Goal: Task Accomplishment & Management: Use online tool/utility

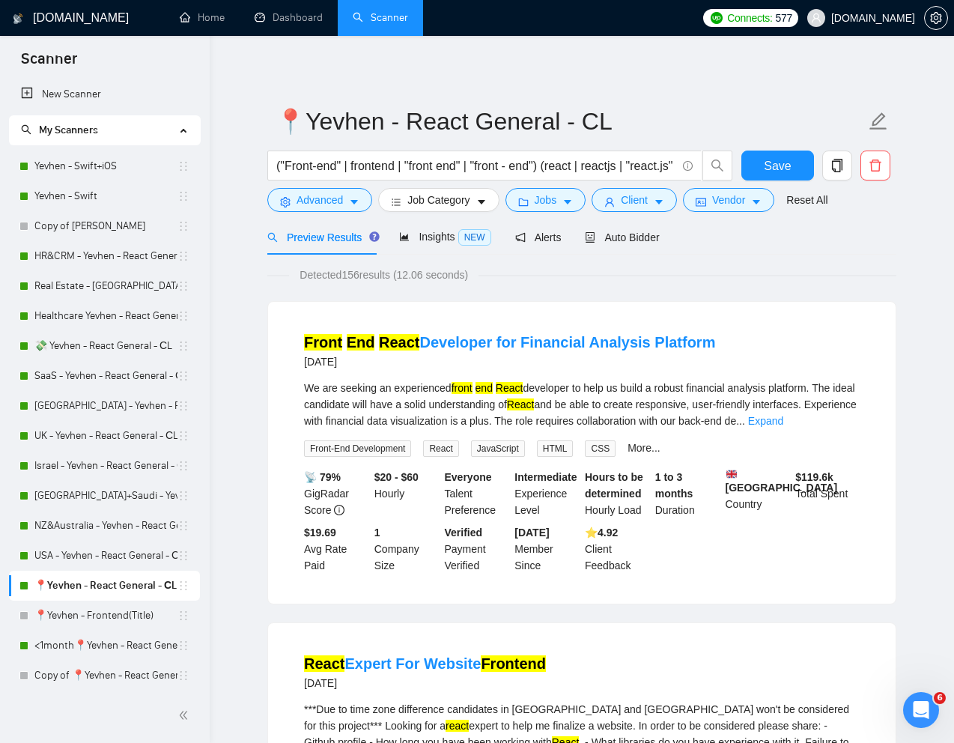
scroll to position [129, 0]
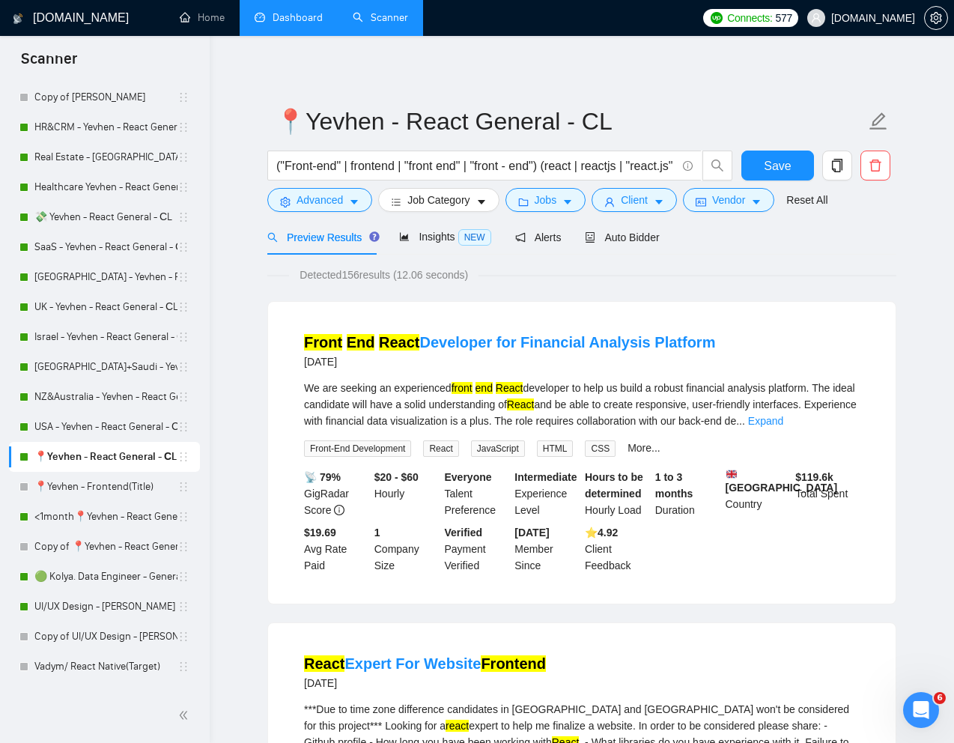
click at [290, 16] on link "Dashboard" at bounding box center [288, 17] width 68 height 13
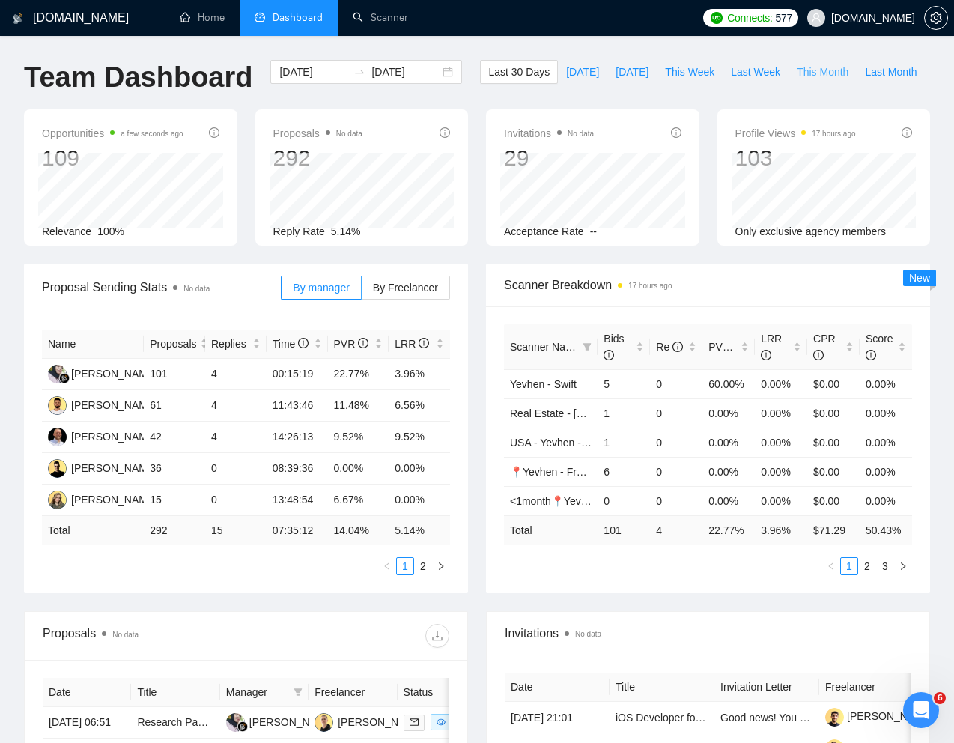
click at [796, 80] on span "This Month" at bounding box center [822, 72] width 52 height 16
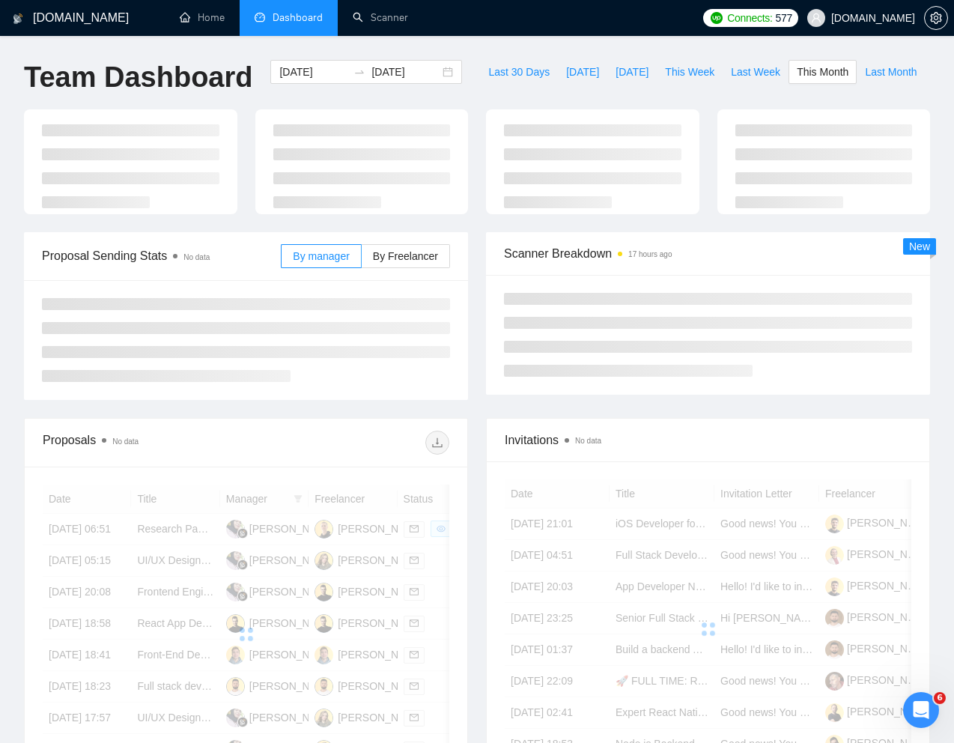
type input "2025-08-01"
type input "2025-08-31"
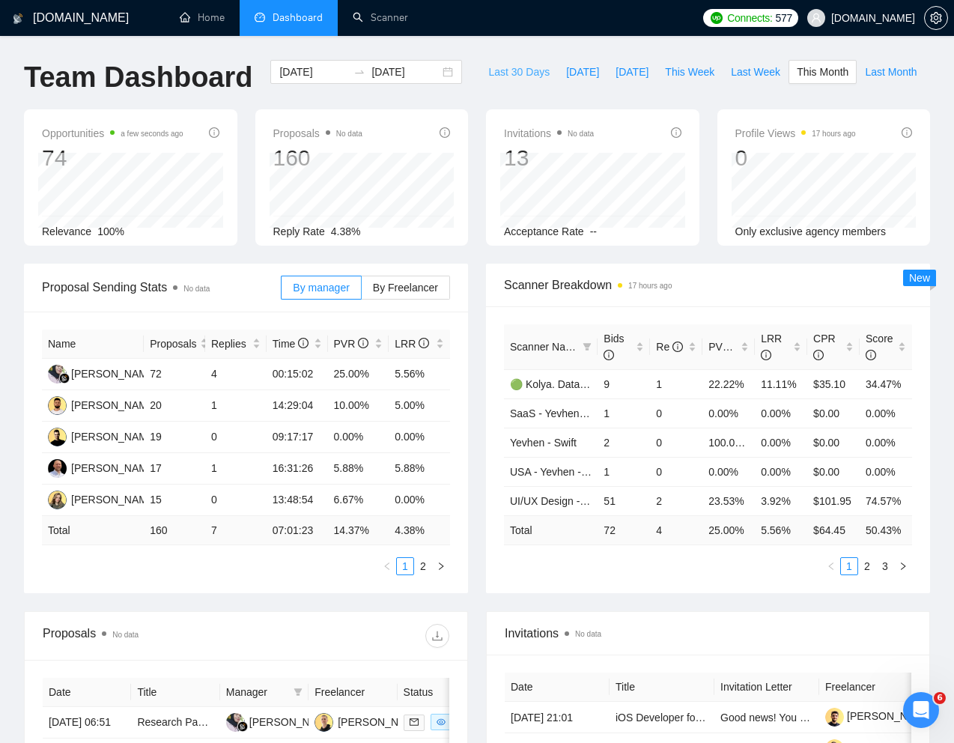
click at [488, 80] on span "Last 30 Days" at bounding box center [518, 72] width 61 height 16
type input "2025-07-16"
type input "2025-08-15"
click at [665, 80] on span "This Week" at bounding box center [689, 72] width 49 height 16
type input "2025-08-11"
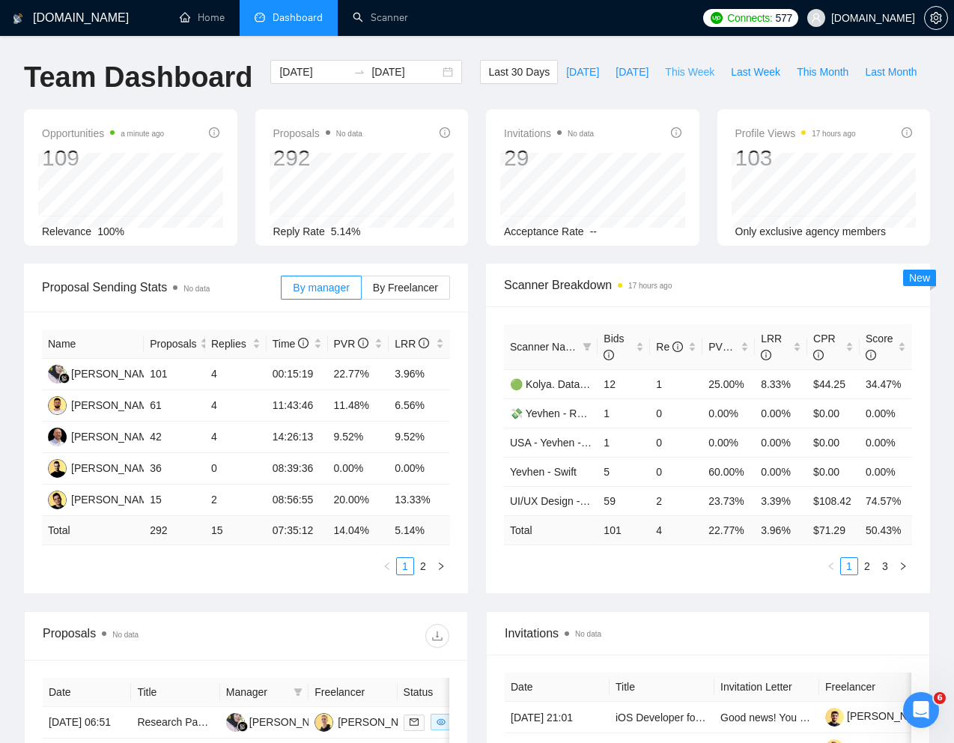
type input "2025-08-17"
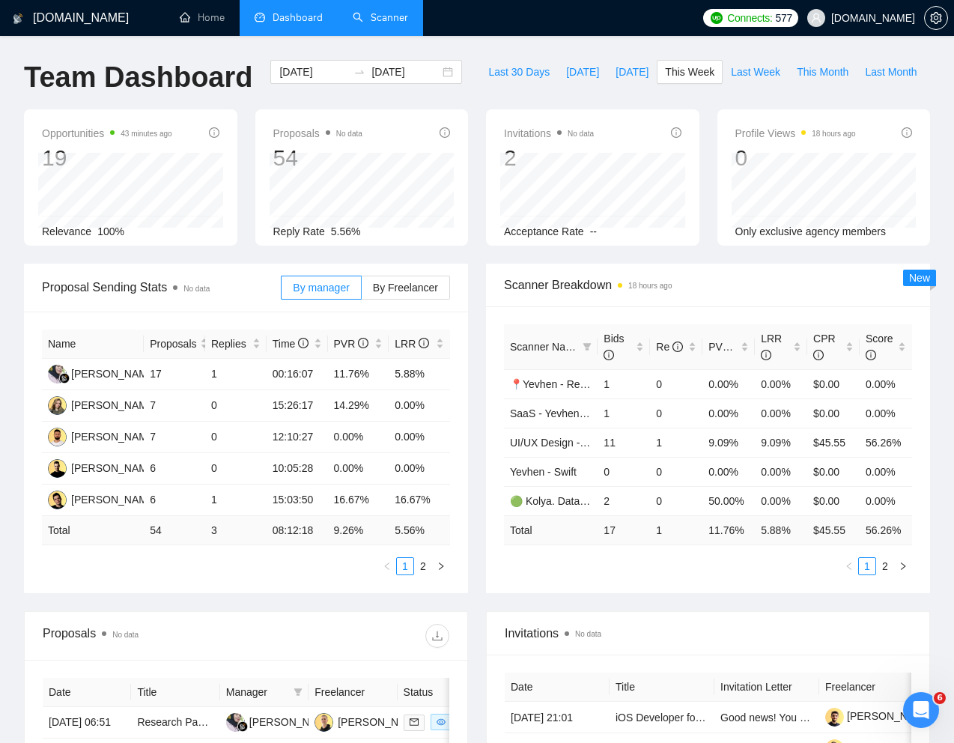
click at [383, 24] on link "Scanner" at bounding box center [380, 17] width 55 height 13
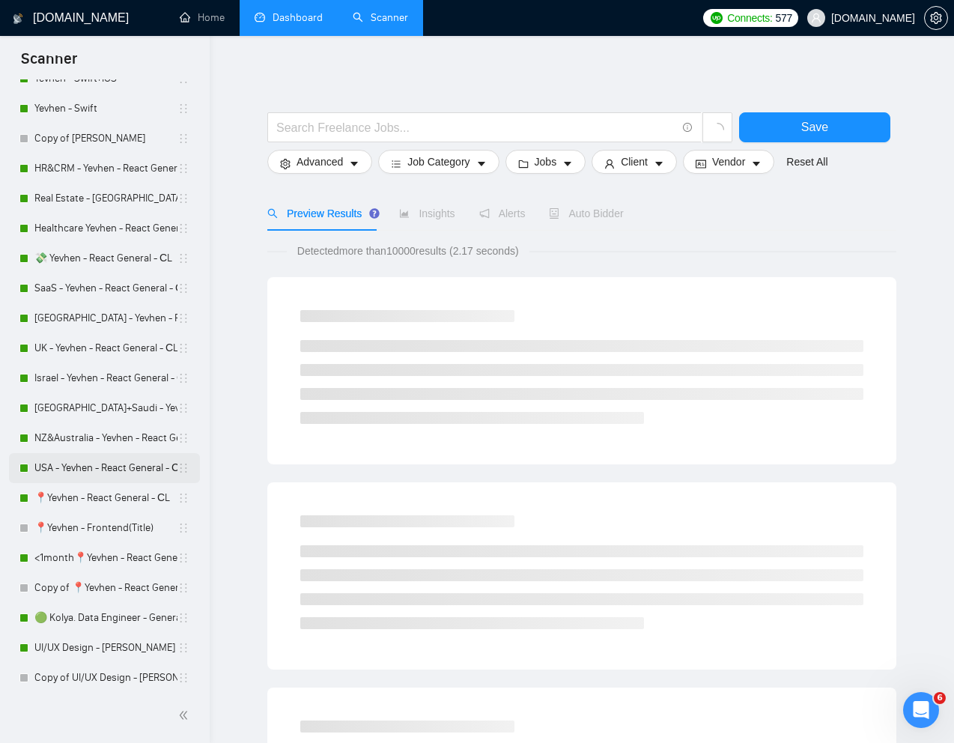
scroll to position [85, 0]
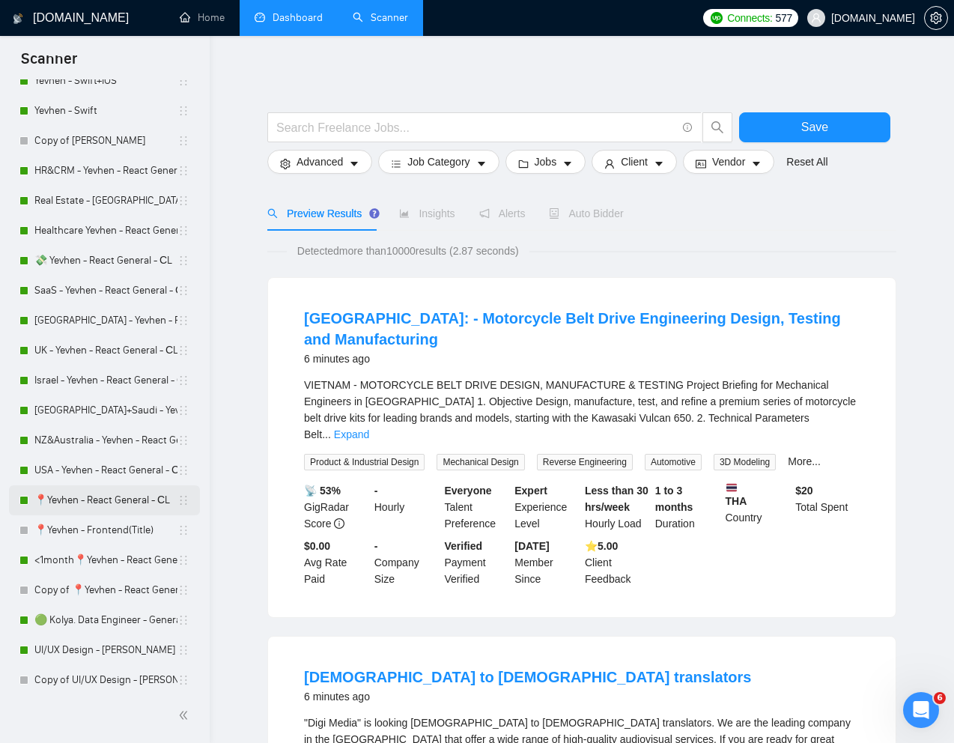
click at [91, 503] on link "📍Yevhen - React General - СL" at bounding box center [105, 500] width 143 height 30
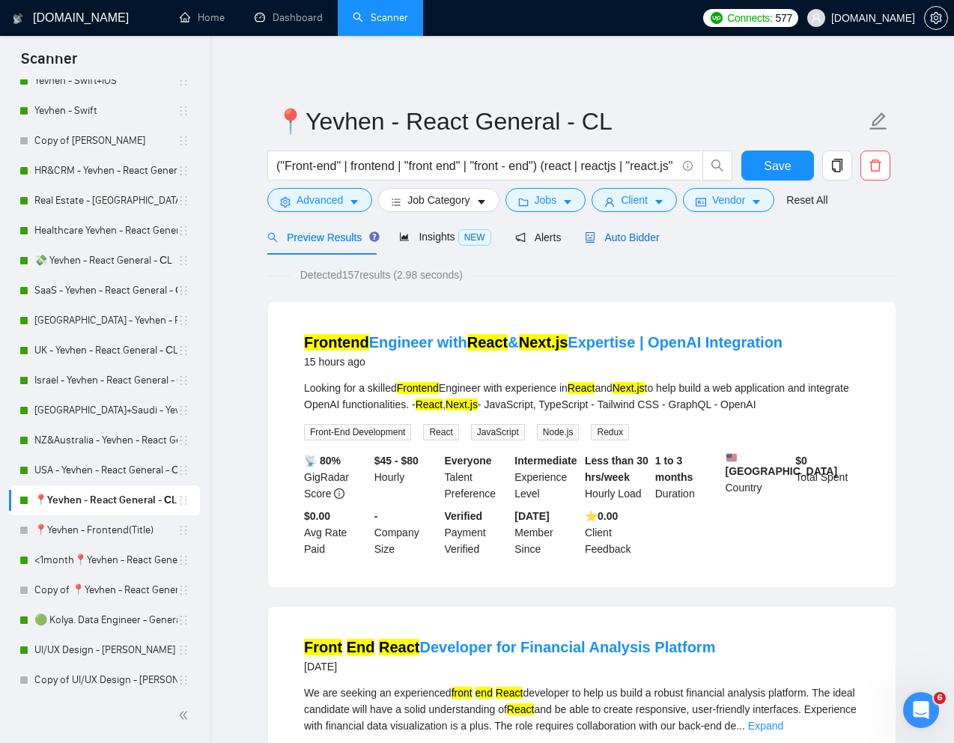
click at [638, 238] on span "Auto Bidder" at bounding box center [622, 237] width 74 height 12
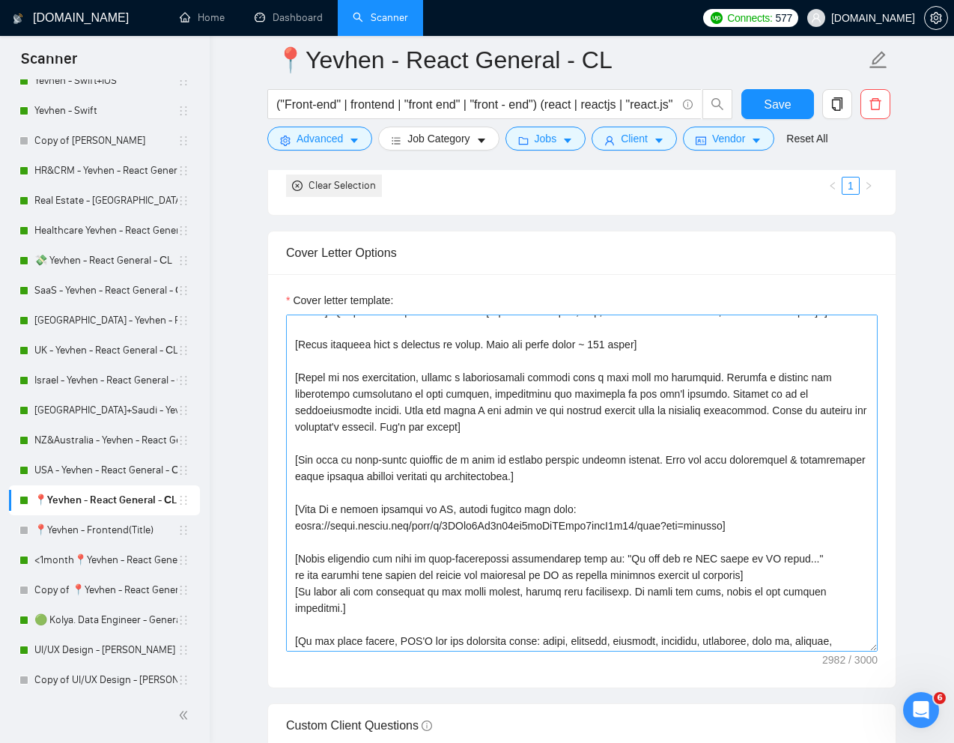
scroll to position [313, 0]
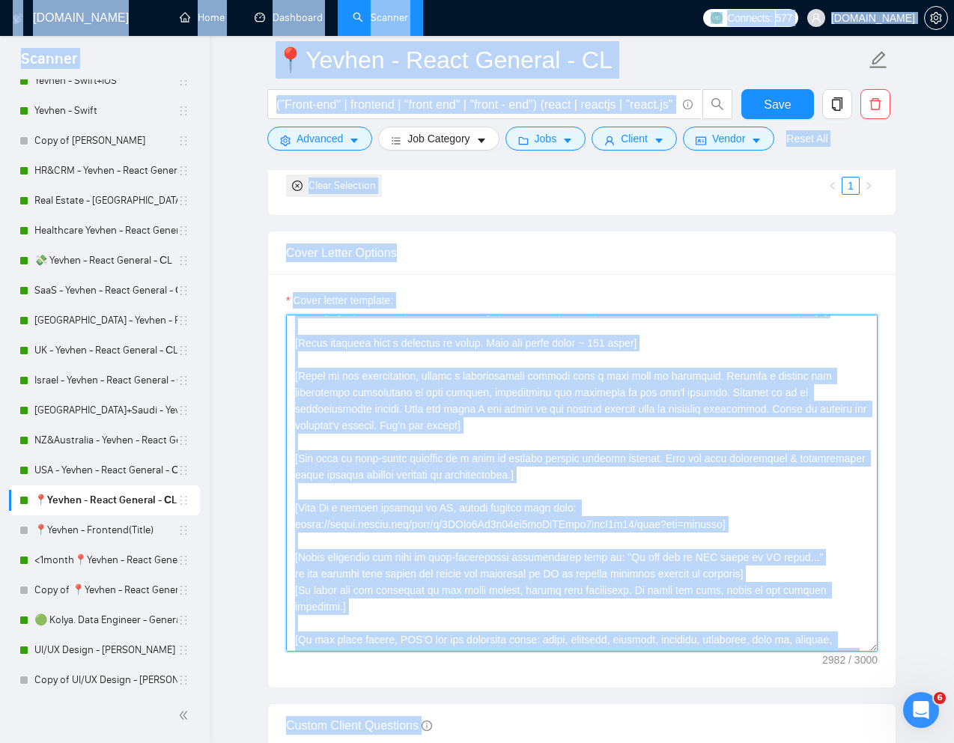
click at [614, 564] on textarea "Cover letter template:" at bounding box center [581, 482] width 591 height 337
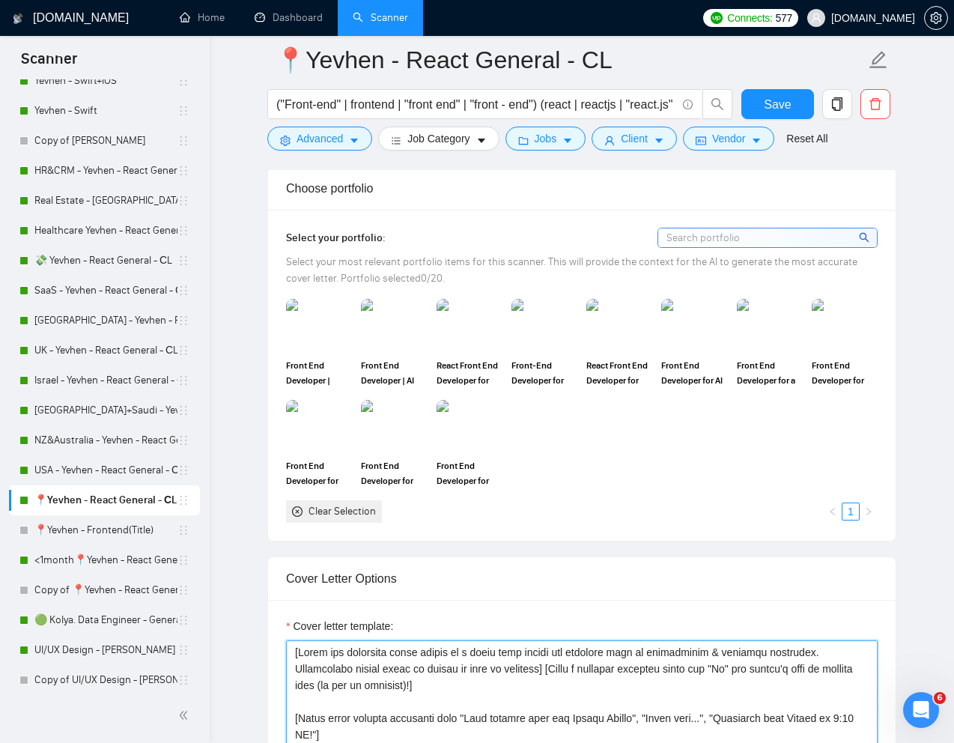
scroll to position [1315, 0]
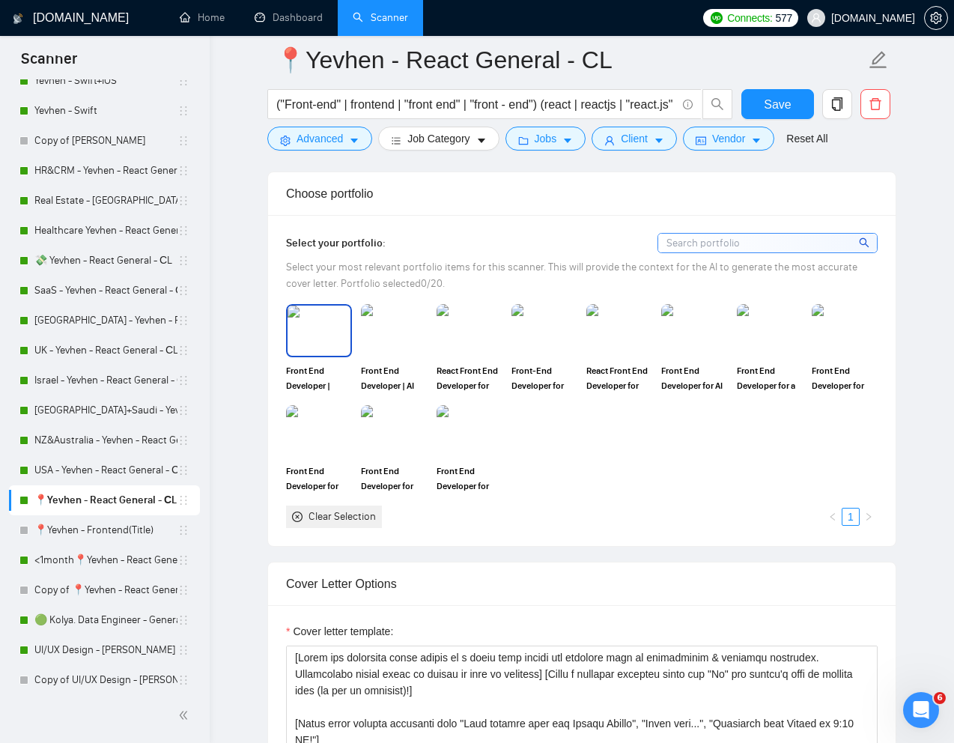
click at [335, 355] on img at bounding box center [318, 329] width 63 height 49
click at [405, 356] on img at bounding box center [394, 330] width 66 height 52
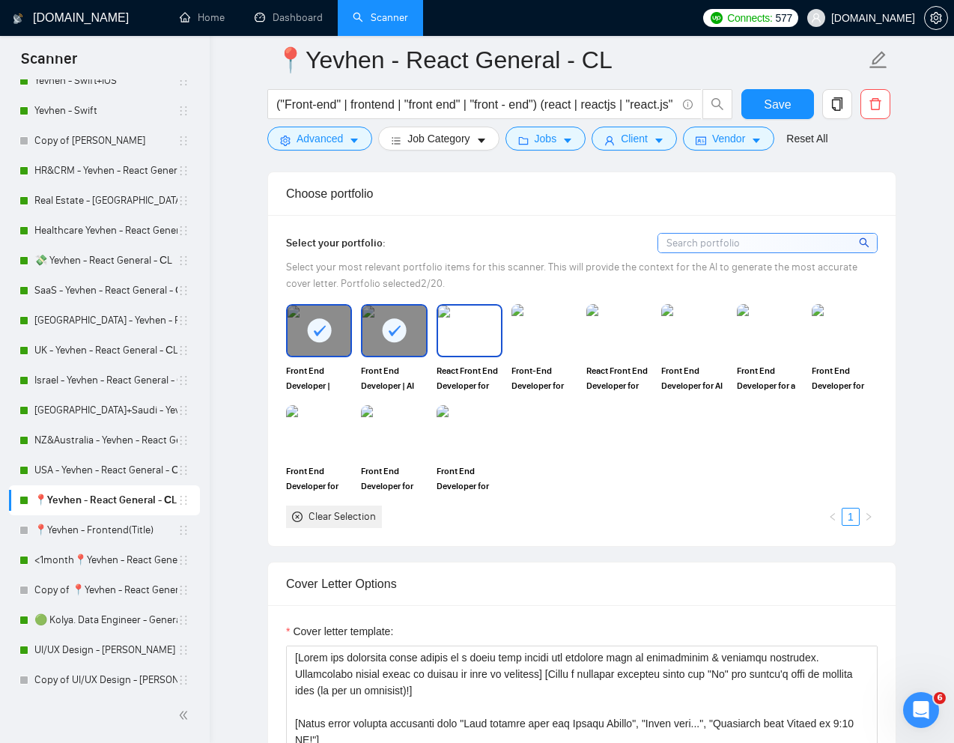
click at [490, 355] on img at bounding box center [469, 329] width 63 height 49
click at [546, 355] on img at bounding box center [544, 329] width 63 height 49
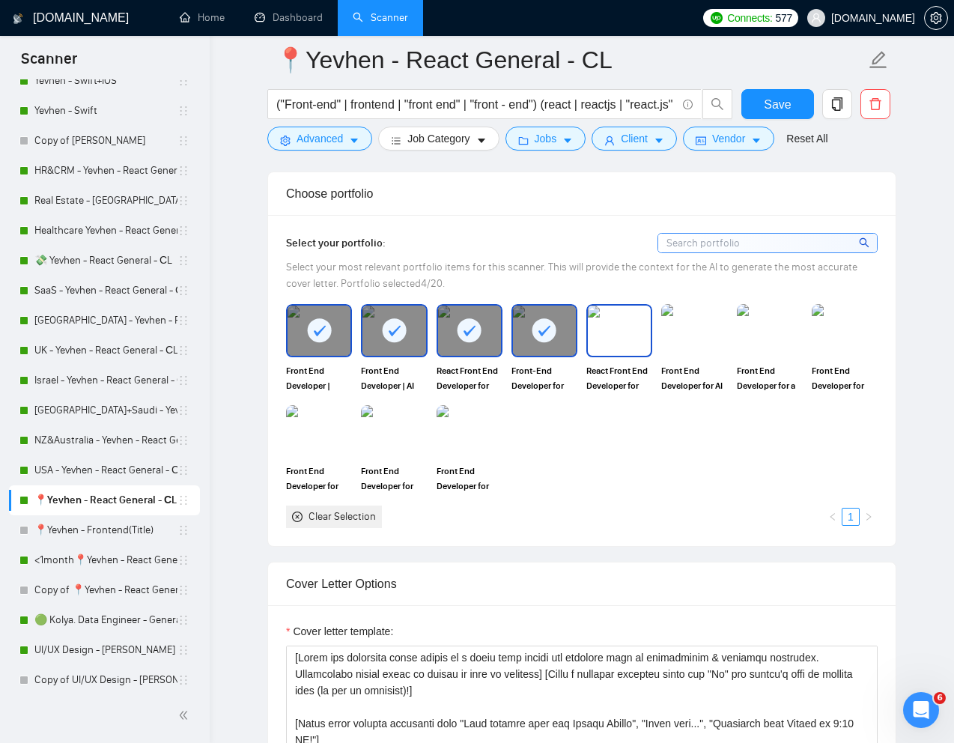
click at [621, 355] on img at bounding box center [619, 329] width 63 height 49
click at [692, 355] on img at bounding box center [693, 329] width 63 height 49
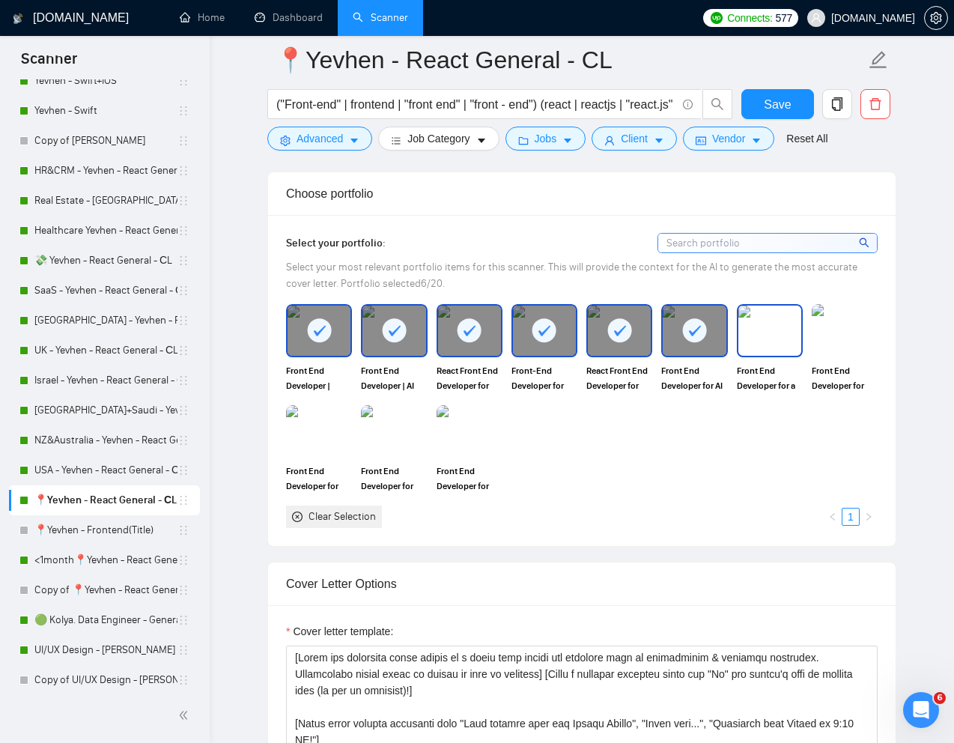
click at [772, 355] on img at bounding box center [769, 329] width 63 height 49
click at [831, 356] on img at bounding box center [844, 330] width 66 height 52
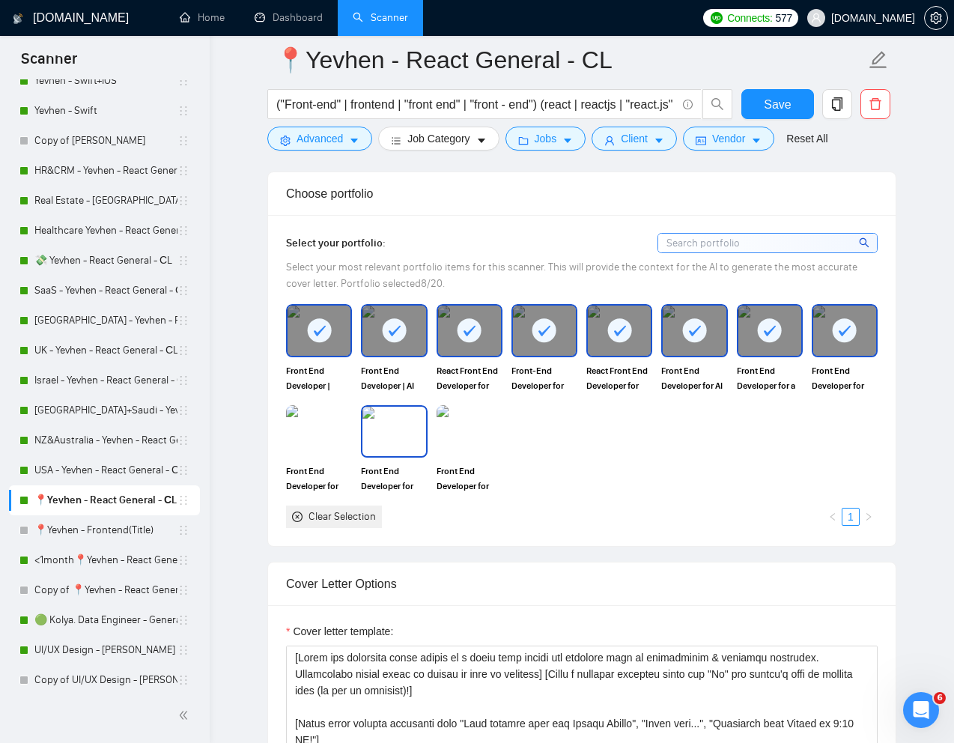
click at [385, 456] on img at bounding box center [393, 430] width 63 height 49
click at [327, 456] on img at bounding box center [318, 430] width 63 height 49
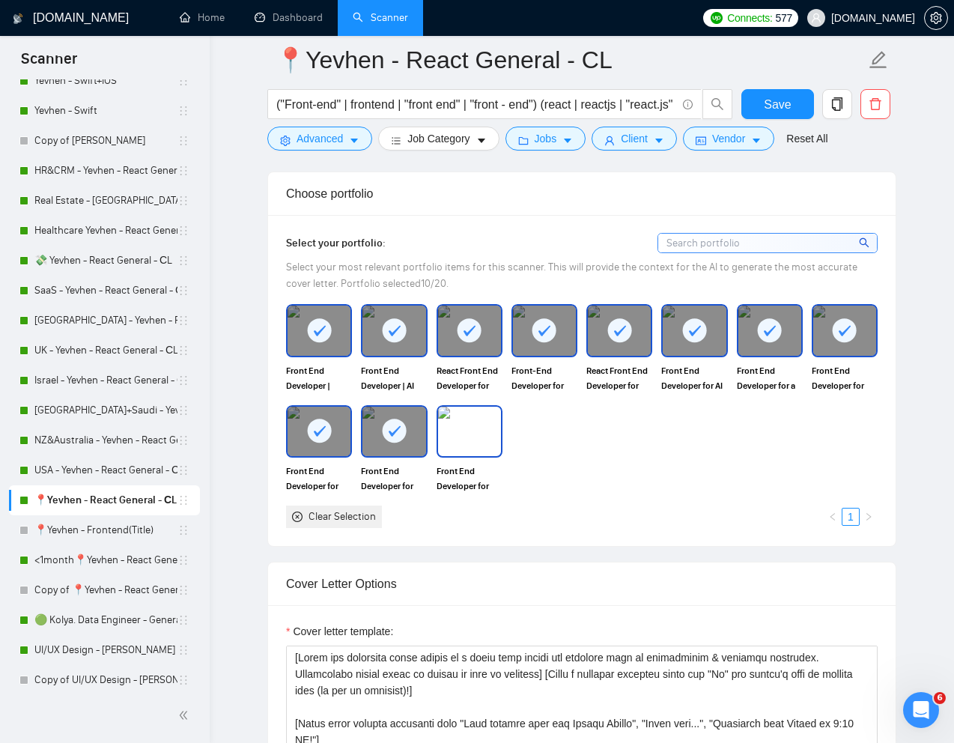
click at [473, 456] on img at bounding box center [469, 430] width 63 height 49
click at [781, 101] on span "Save" at bounding box center [776, 104] width 27 height 19
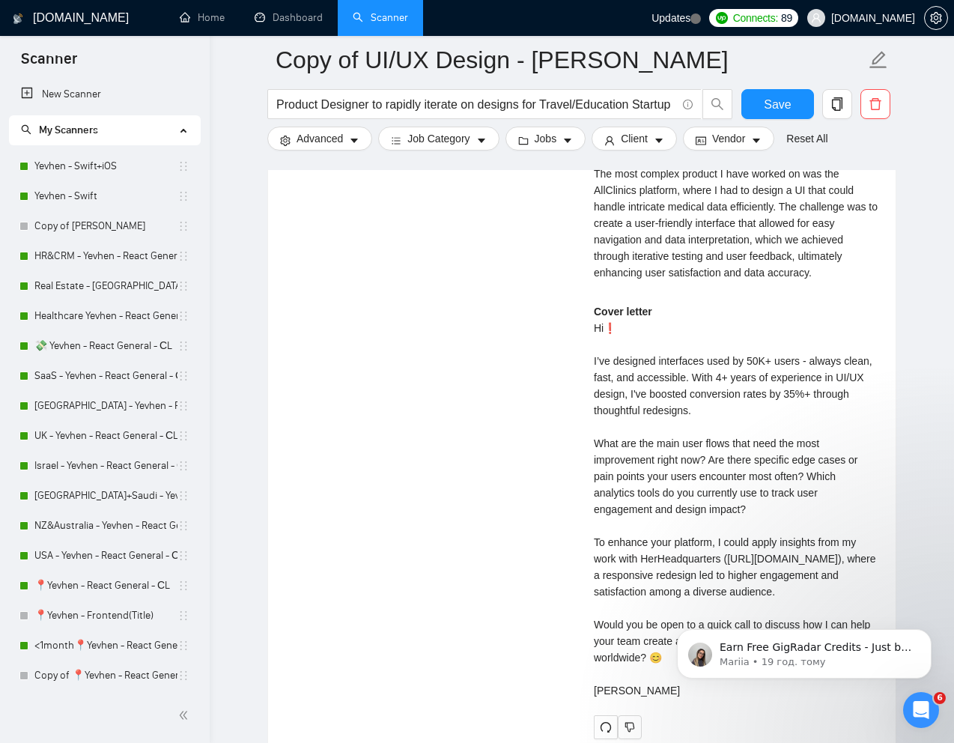
scroll to position [209, 0]
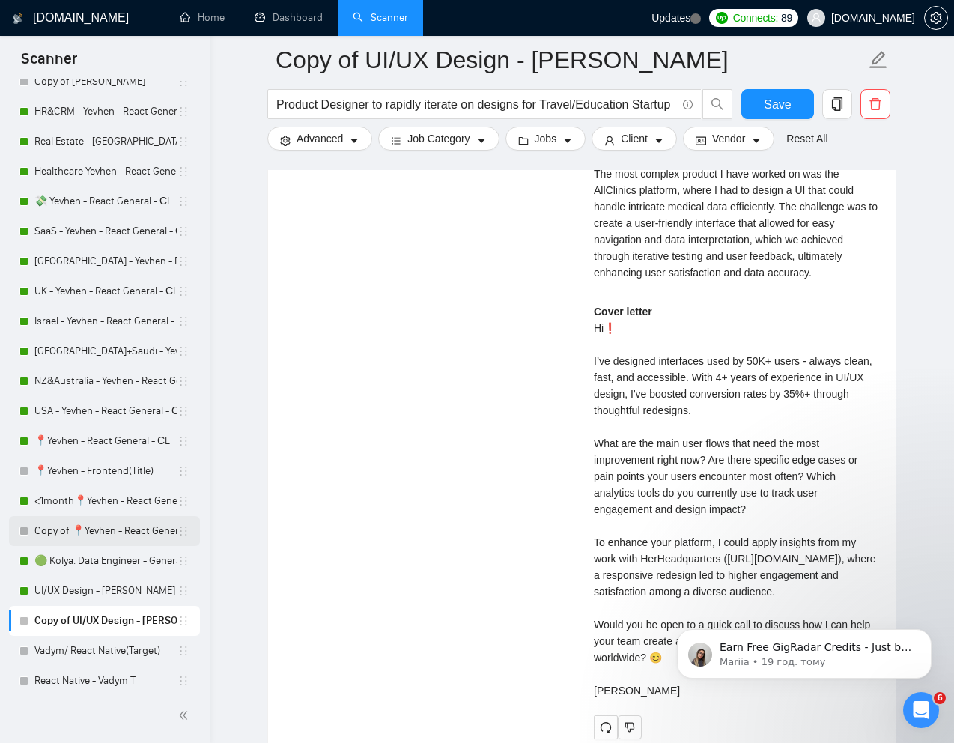
click at [100, 531] on link "Copy of 📍Yevhen - React General - СL" at bounding box center [105, 531] width 143 height 30
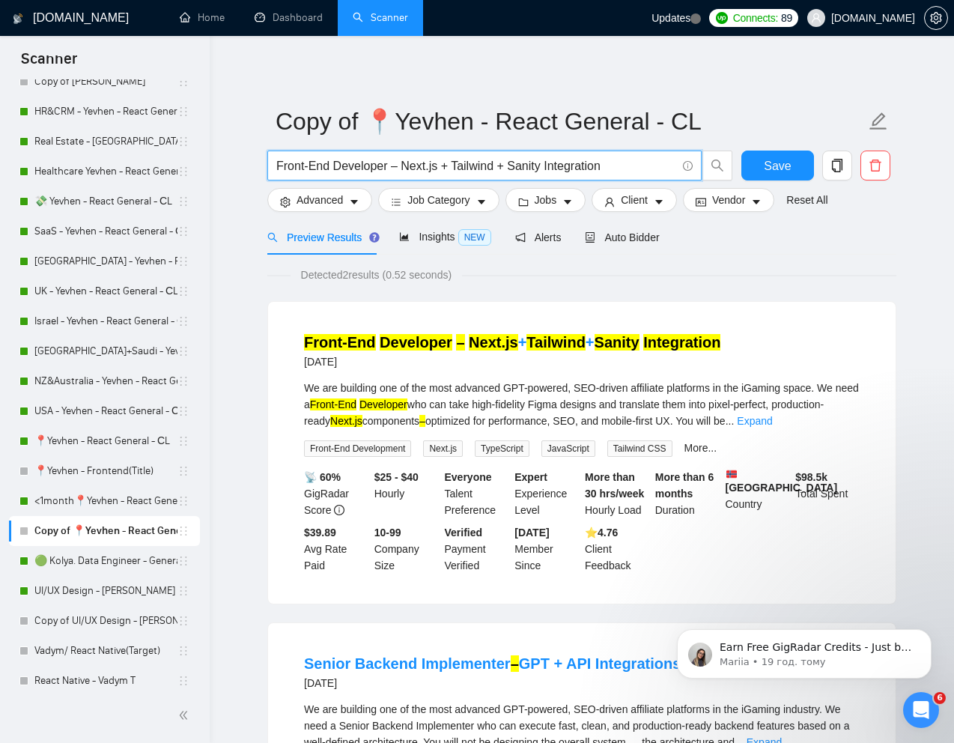
drag, startPoint x: 640, startPoint y: 164, endPoint x: 238, endPoint y: 171, distance: 402.0
click at [238, 171] on main "Copy of 📍Yevhen - React General - СL Front-End Developer – Next.js + Tailwind +…" at bounding box center [582, 513] width 696 height 906
paste input "Hi [PERSON_NAME]! My recent work on a fintech SaaS 𝗰𝗼𝗻𝘁𝗿𝗶𝗯𝘂𝘁𝗲𝗱 𝘁𝗼 𝗮 𝟳𝟱% 𝗶𝗻𝗰𝗿𝗲𝗮𝘀…"
type input "Hi [PERSON_NAME]! My recent work on a fintech SaaS 𝗰𝗼𝗻𝘁𝗿𝗶𝗯𝘂𝘁𝗲𝗱 𝘁𝗼 𝗮 𝟳𝟱% 𝗶𝗻𝗰𝗿𝗲𝗮𝘀…"
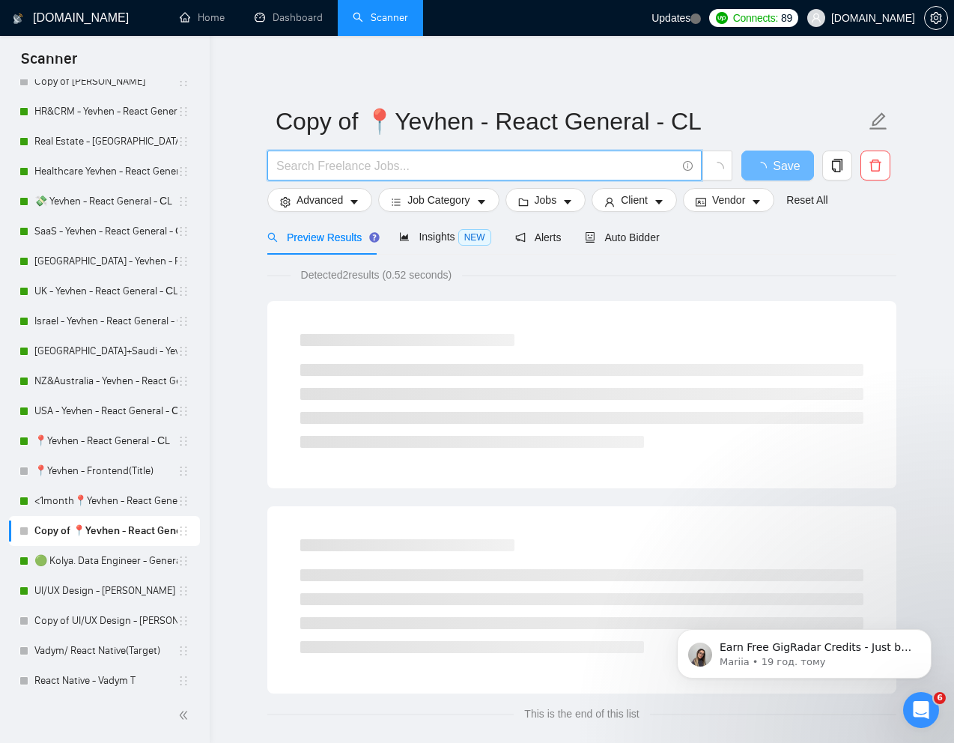
paste input "Need Typescript and Nextjs developer"
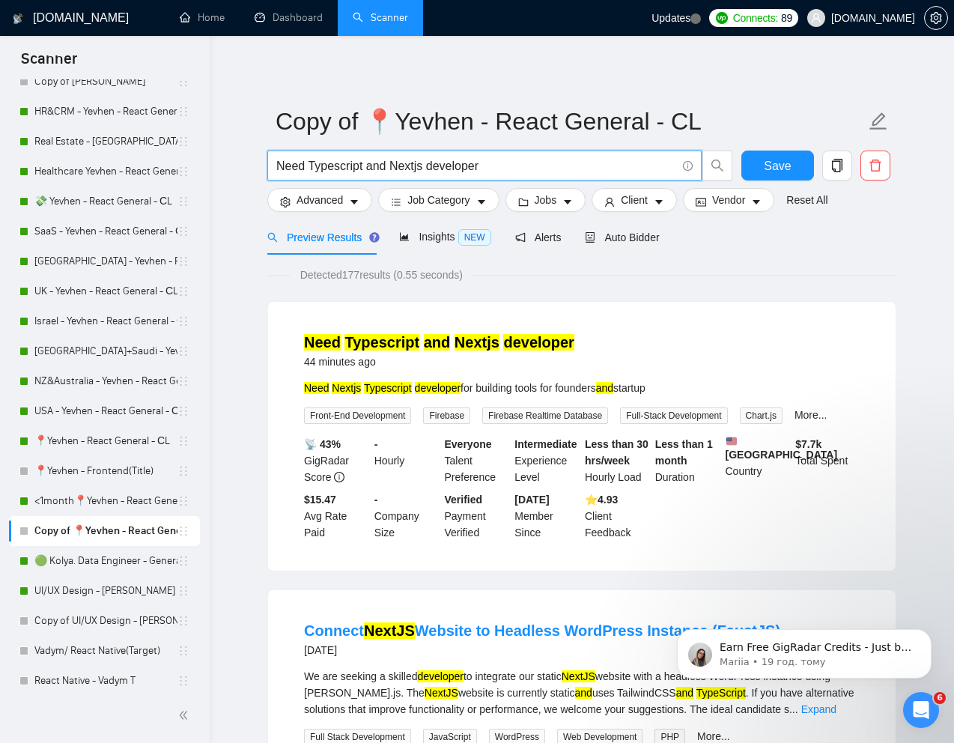
type input "Need Typescript and Nextjs developer"
click at [525, 347] on mark "developer" at bounding box center [538, 342] width 70 height 16
click at [635, 237] on span "Auto Bidder" at bounding box center [622, 237] width 74 height 12
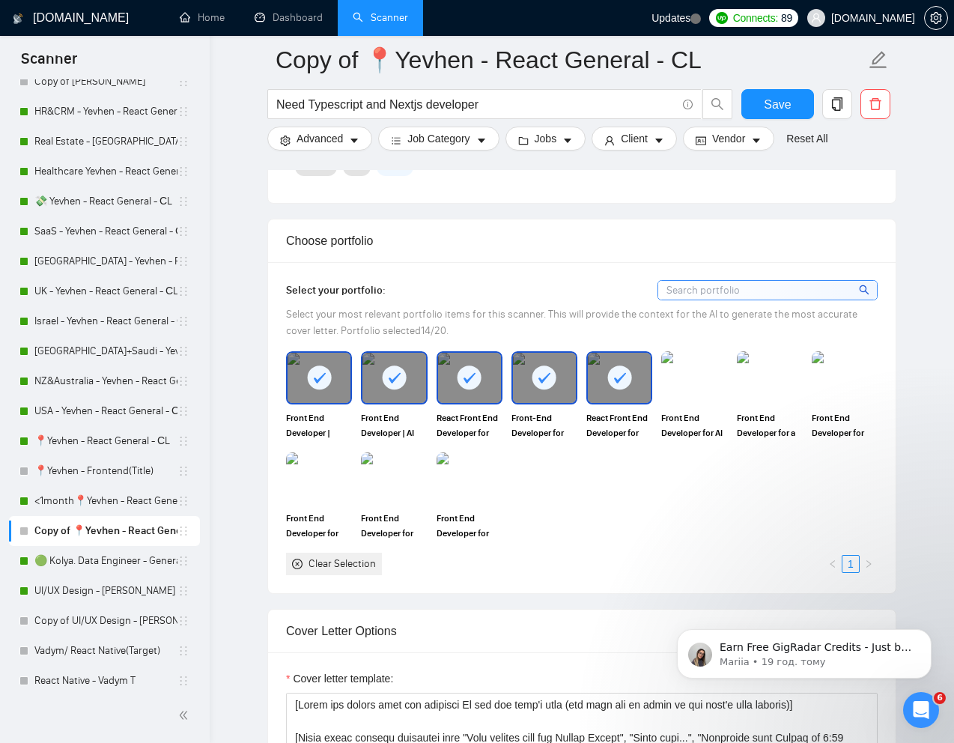
scroll to position [1271, 0]
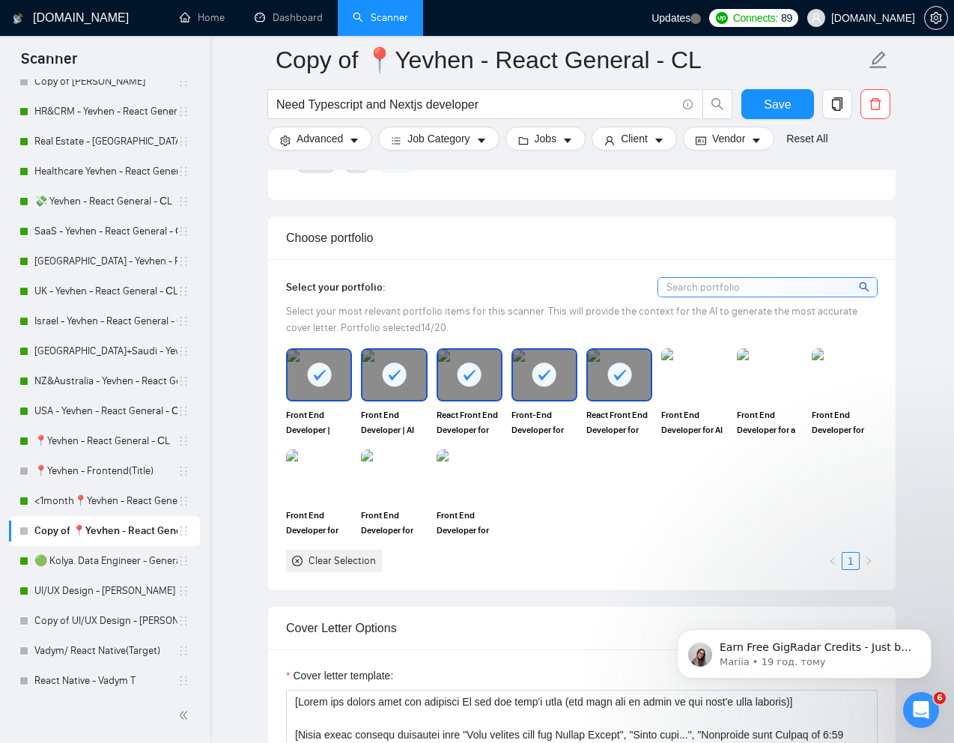
click at [727, 377] on div "Front End Developer for AI Sports Storytelling and Analytics BOOST" at bounding box center [693, 392] width 75 height 88
click at [773, 377] on img at bounding box center [769, 374] width 63 height 49
click at [711, 376] on img at bounding box center [693, 374] width 63 height 49
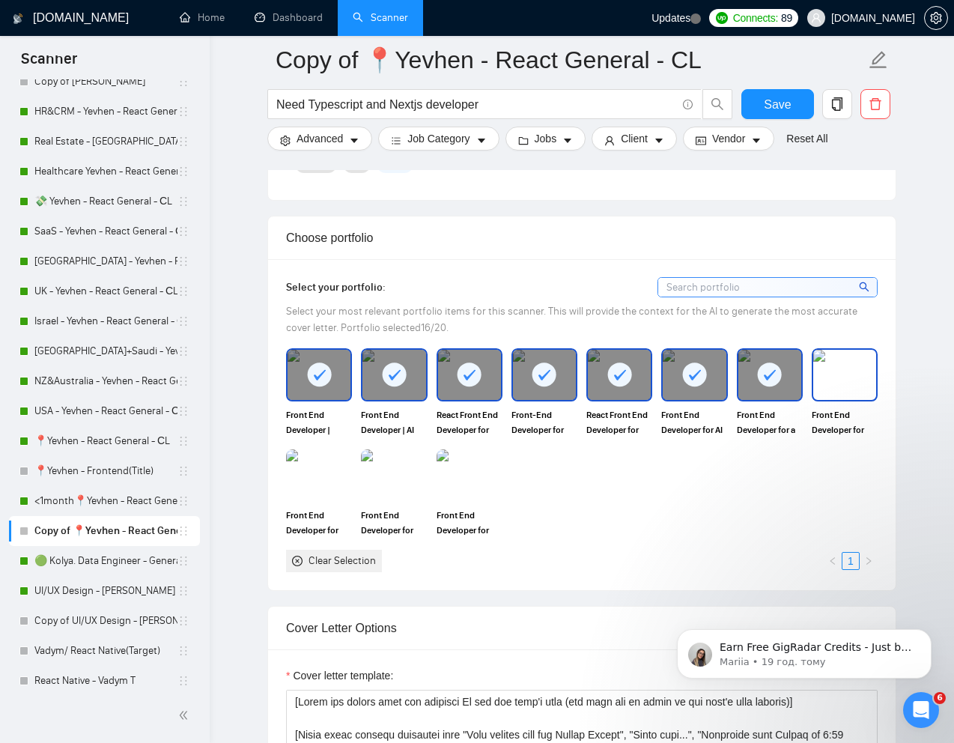
click at [836, 376] on img at bounding box center [844, 374] width 63 height 49
click at [473, 481] on img at bounding box center [469, 475] width 63 height 49
click at [409, 478] on img at bounding box center [394, 475] width 66 height 52
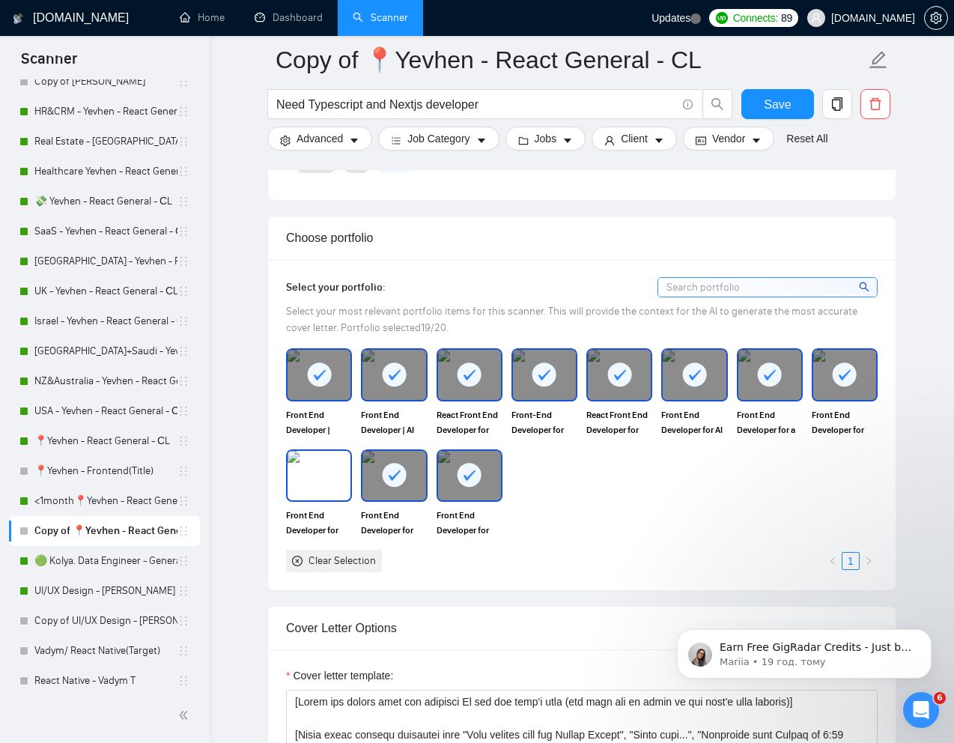
click at [320, 478] on img at bounding box center [318, 475] width 63 height 49
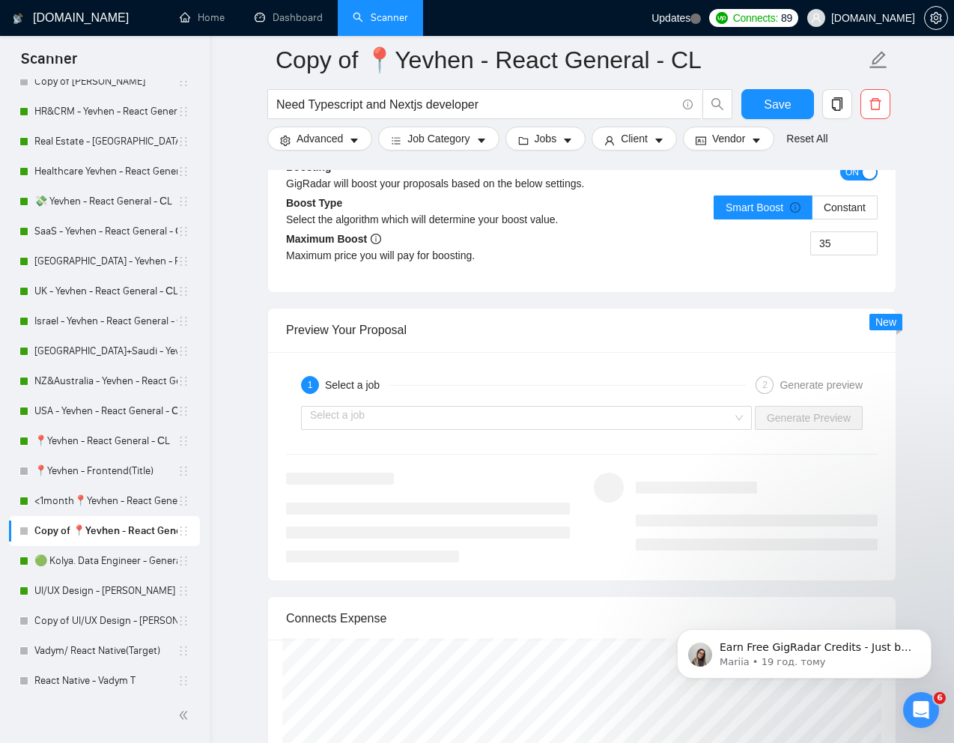
scroll to position [2845, 0]
click at [696, 414] on input "search" at bounding box center [521, 417] width 422 height 22
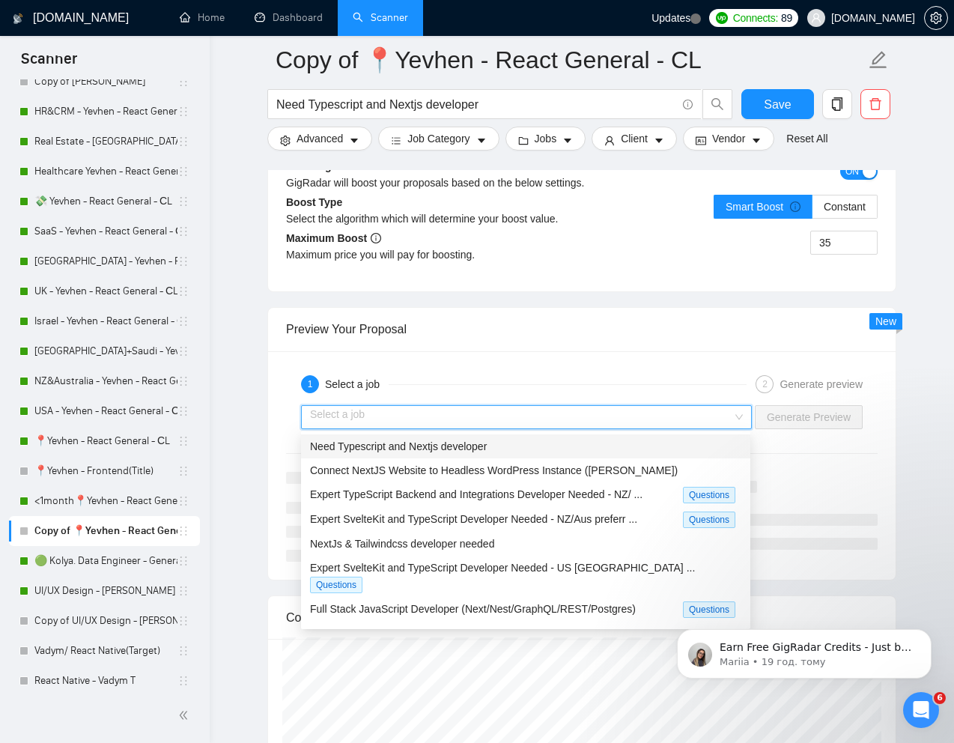
click at [572, 448] on div "Need Typescript and Nextjs developer" at bounding box center [525, 446] width 431 height 16
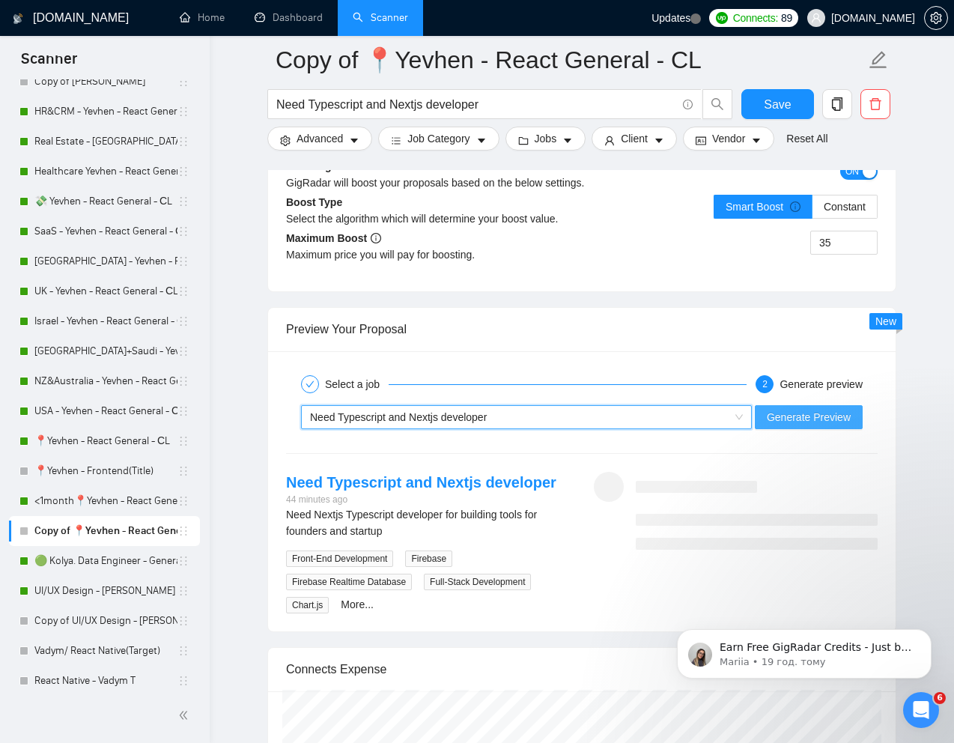
click at [787, 424] on span "Generate Preview" at bounding box center [808, 417] width 84 height 16
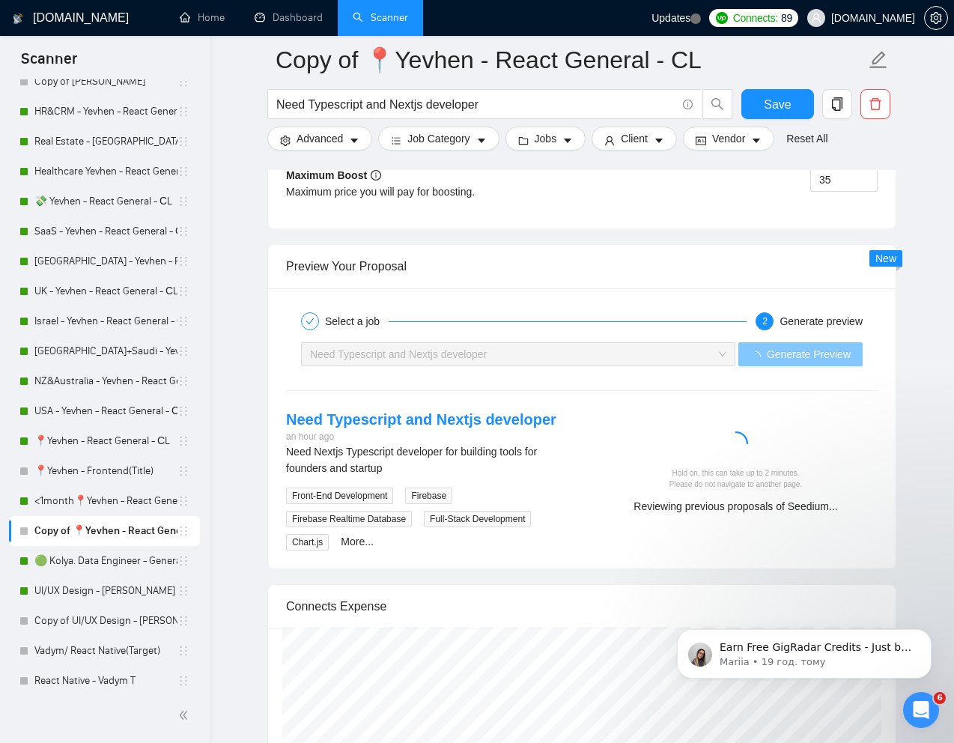
scroll to position [2906, 0]
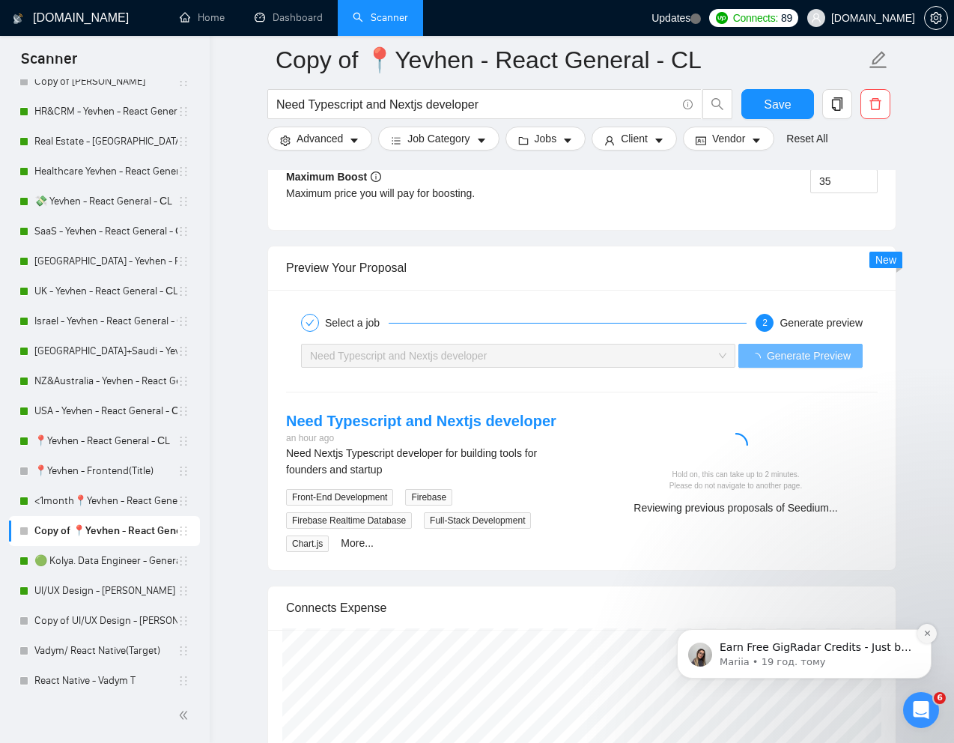
click at [925, 634] on icon "Dismiss notification" at bounding box center [926, 632] width 5 height 5
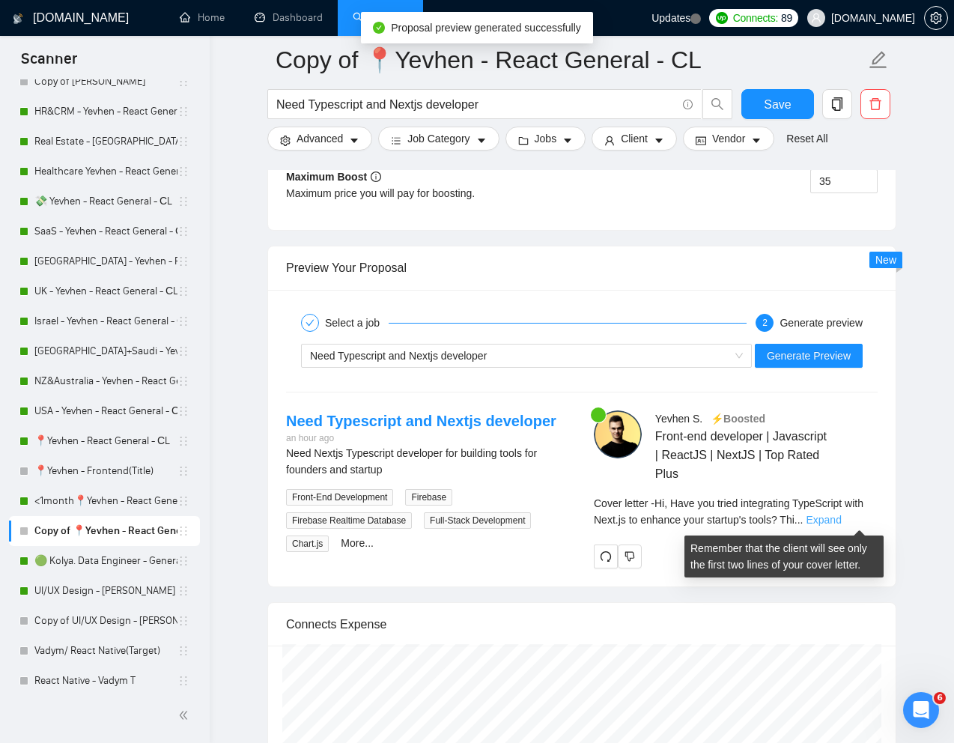
click at [841, 520] on link "Expand" at bounding box center [822, 519] width 35 height 12
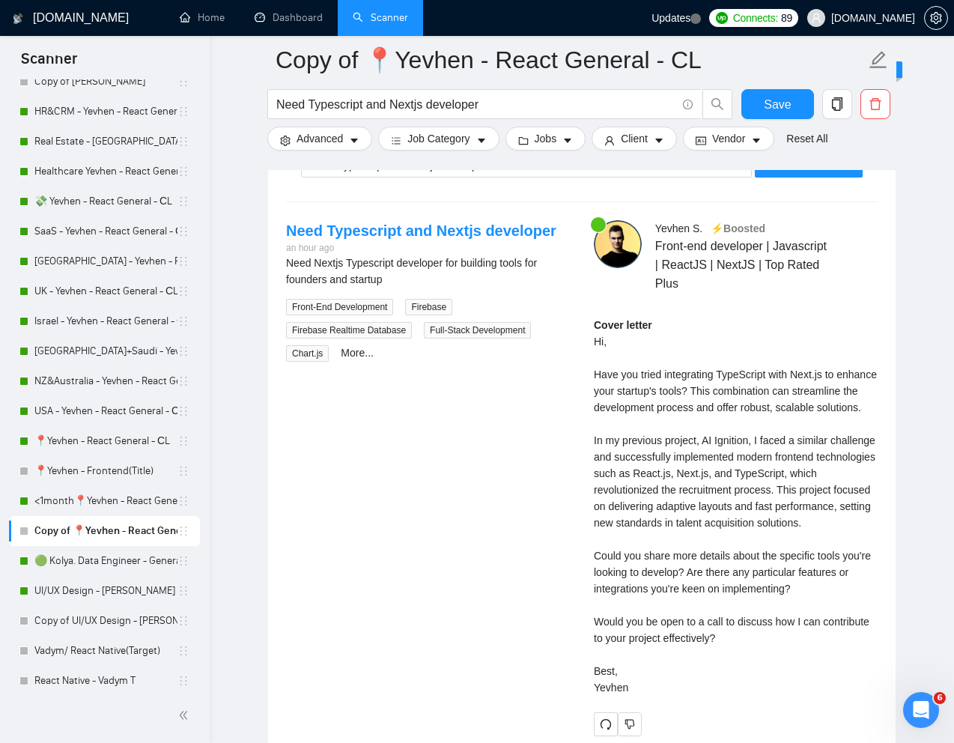
scroll to position [3107, 0]
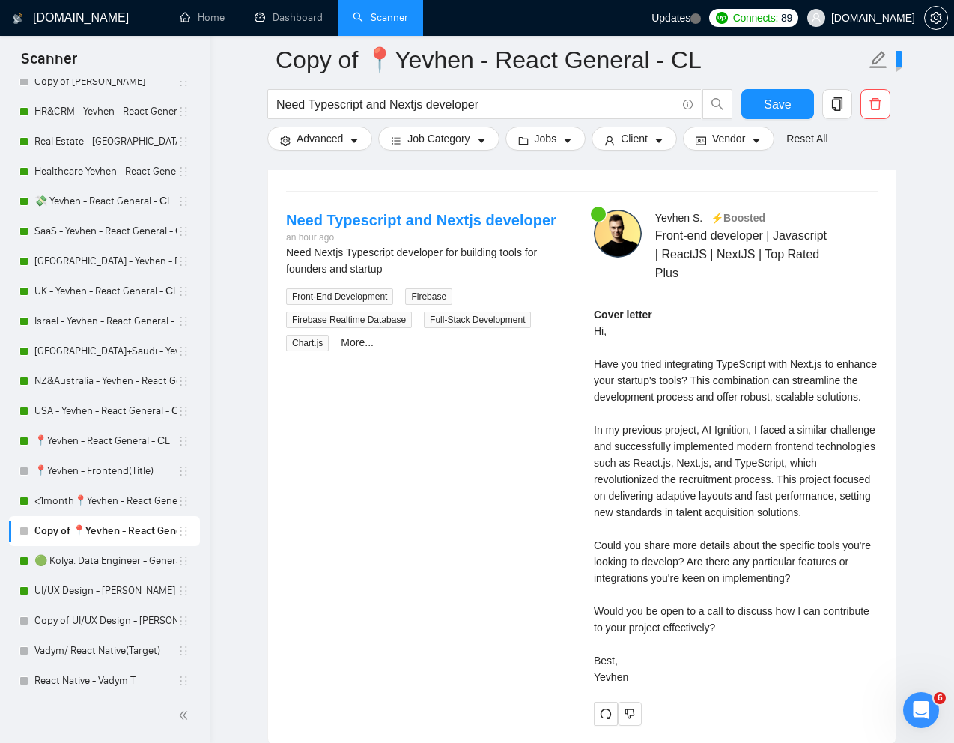
click at [720, 621] on div "Cover letter Hi, Have you tried integrating TypeScript with Next.js to enhance …" at bounding box center [736, 495] width 284 height 379
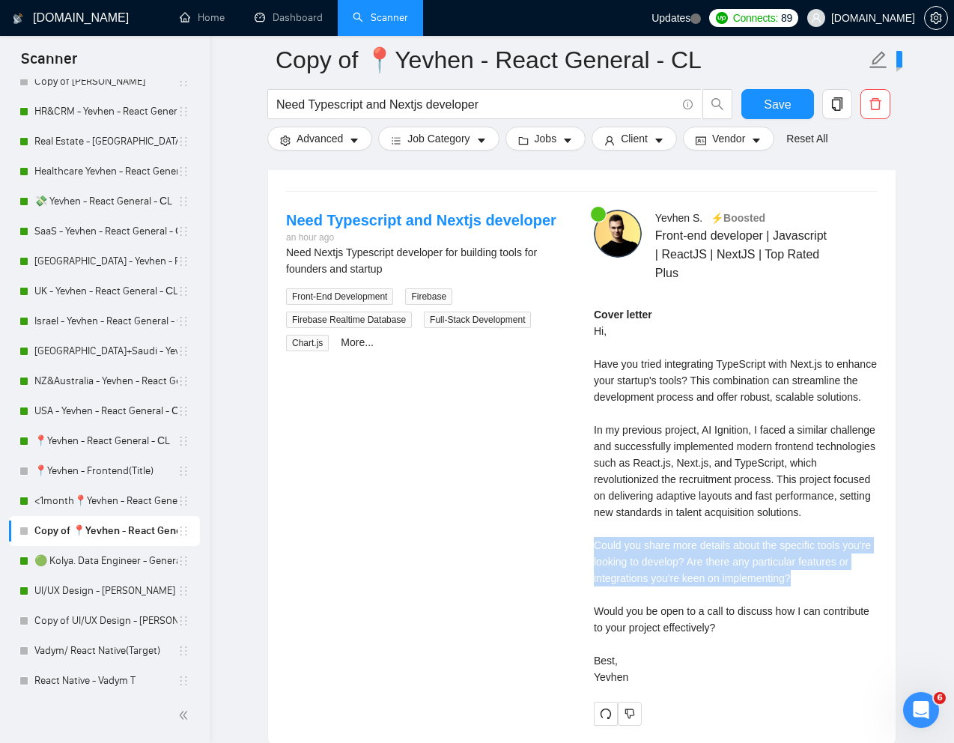
drag, startPoint x: 859, startPoint y: 609, endPoint x: 585, endPoint y: 582, distance: 275.3
click at [585, 582] on div "[PERSON_NAME] ⚡️Boosted Front-end developer | Javascript | ReactJS | NextJS | T…" at bounding box center [736, 468] width 308 height 516
copy div "Could you share more details about the specific tools you're looking to develop…"
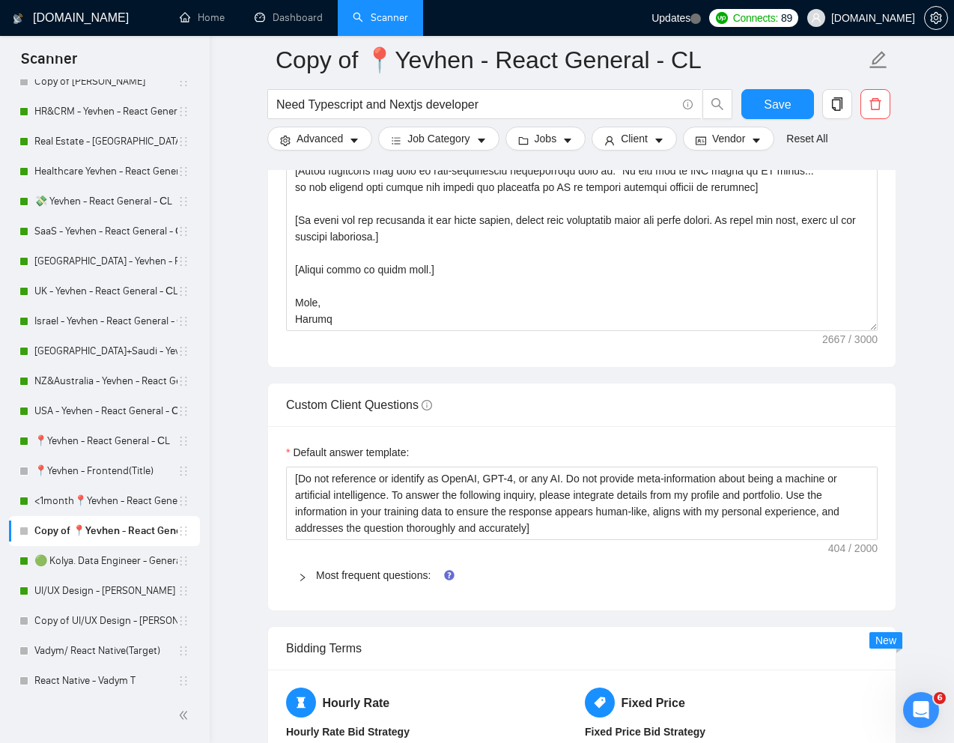
scroll to position [1864, 0]
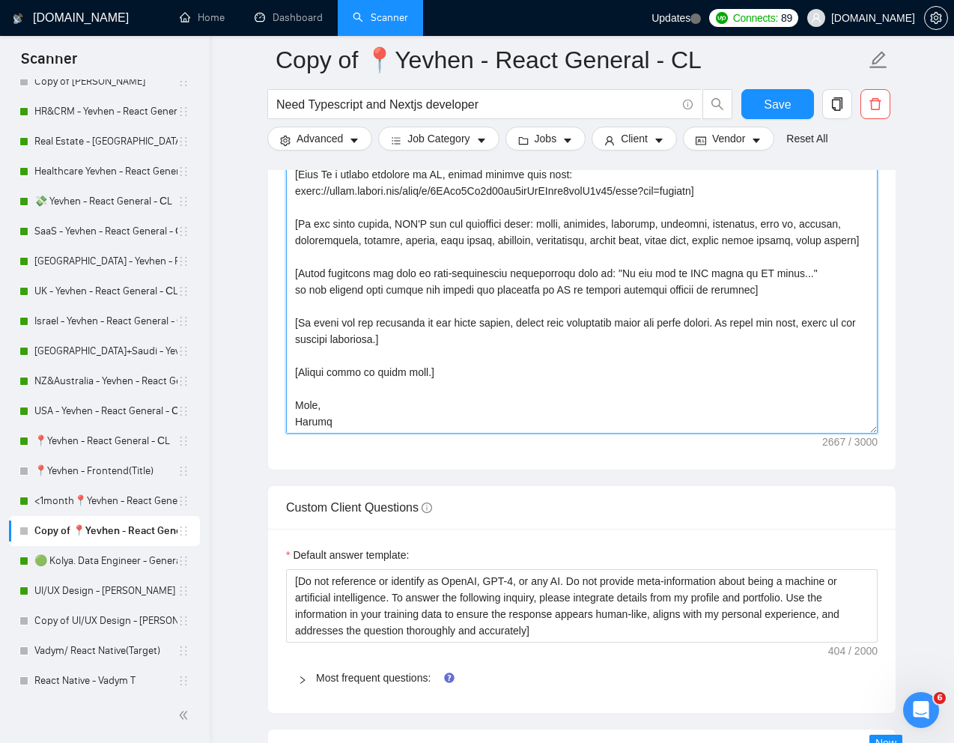
click at [603, 341] on textarea "Cover letter template:" at bounding box center [581, 265] width 591 height 337
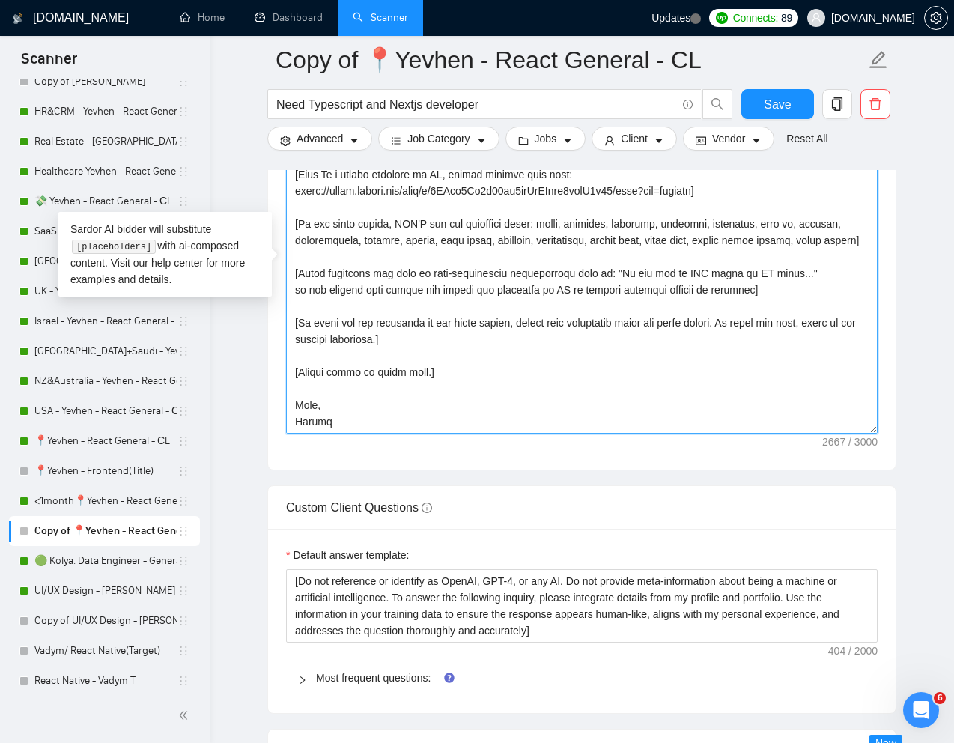
paste textarea "Write the following cover letter in a style that mimics the language used by pr…"
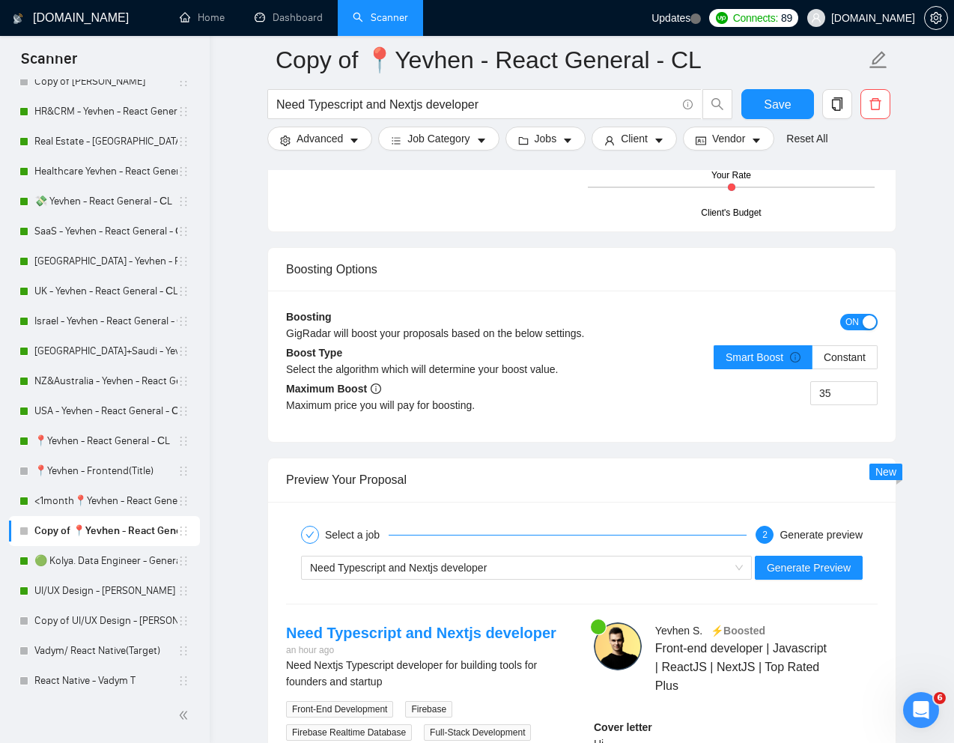
scroll to position [2708, 0]
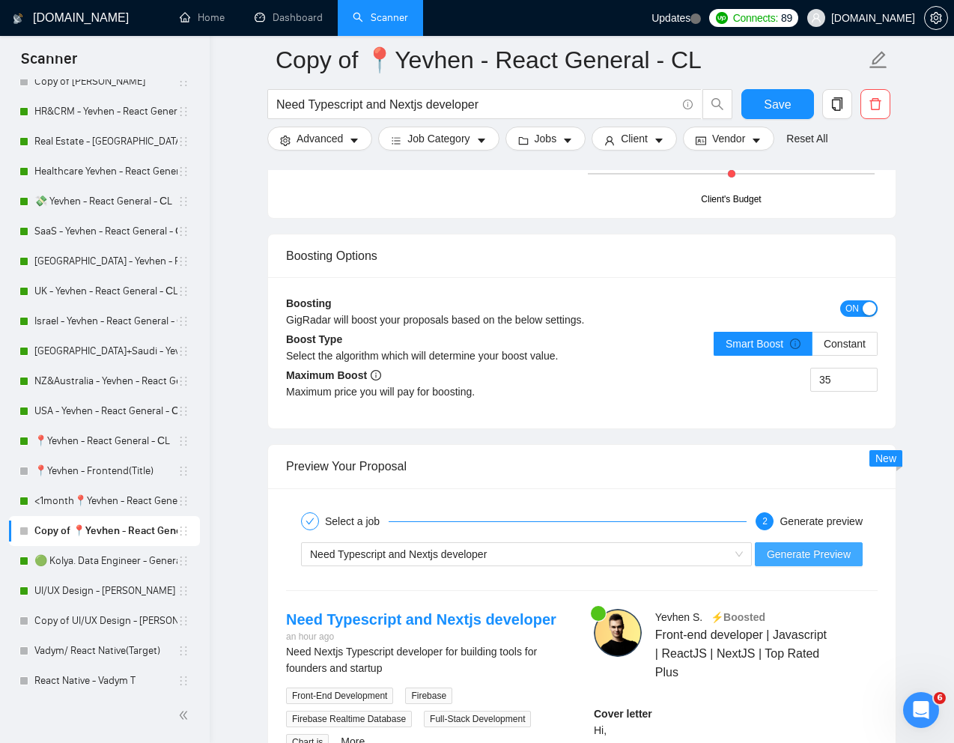
type textarea "[Write the following cover letter in a style that mimics the language used by p…"
click at [795, 552] on span "Generate Preview" at bounding box center [808, 554] width 84 height 16
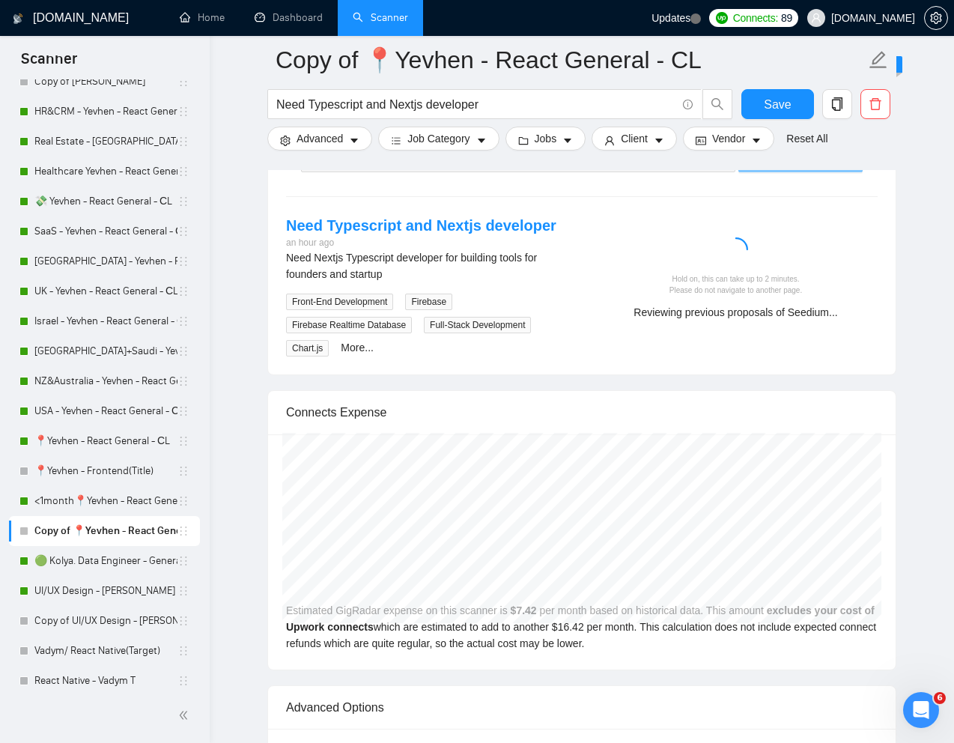
scroll to position [3097, 0]
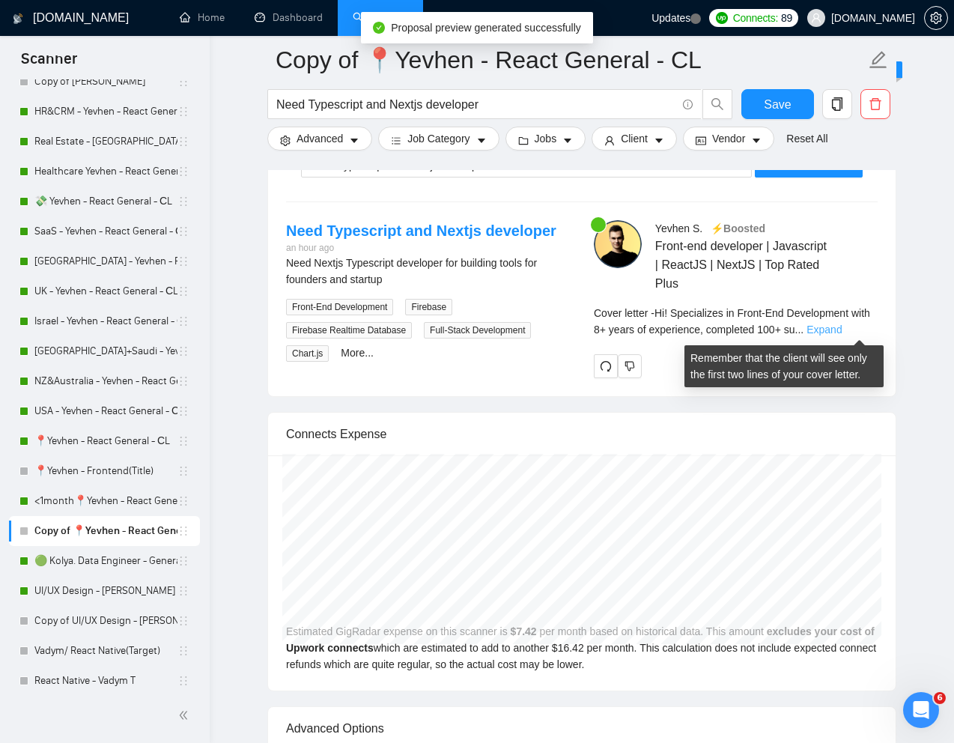
click at [841, 329] on link "Expand" at bounding box center [823, 329] width 35 height 12
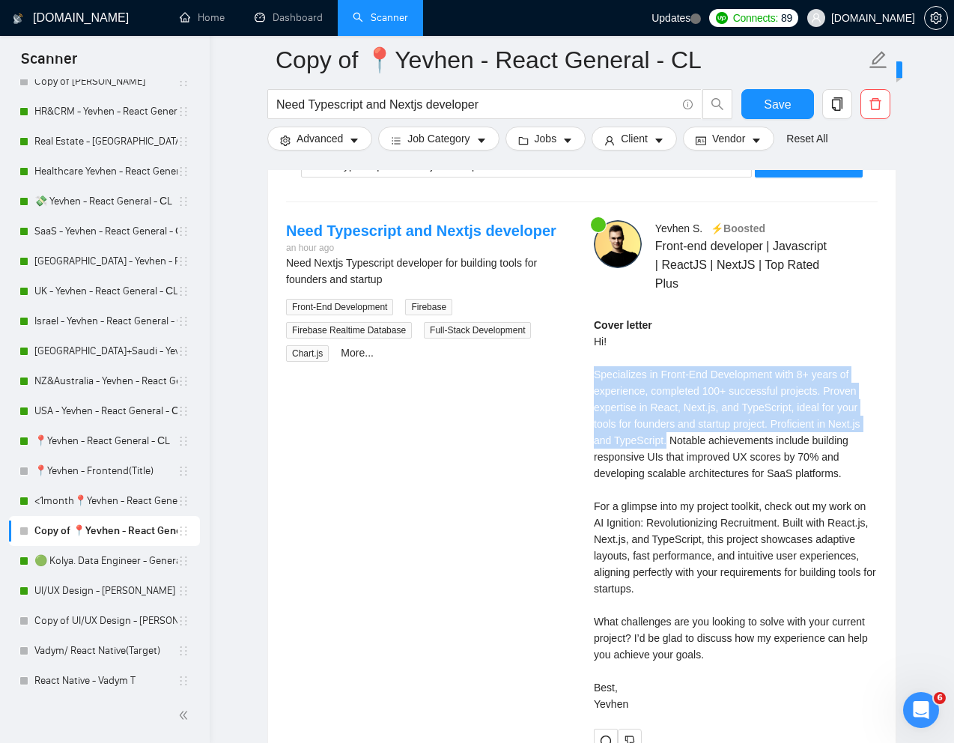
drag, startPoint x: 593, startPoint y: 371, endPoint x: 668, endPoint y: 443, distance: 104.3
click at [668, 443] on div "Cover letter Hi! Specializes in Front-End Development with 8+ years of experien…" at bounding box center [736, 514] width 284 height 395
copy div "Specializes in Front-End Development with 8+ years of experience, completed 100…"
